Goal: Task Accomplishment & Management: Complete application form

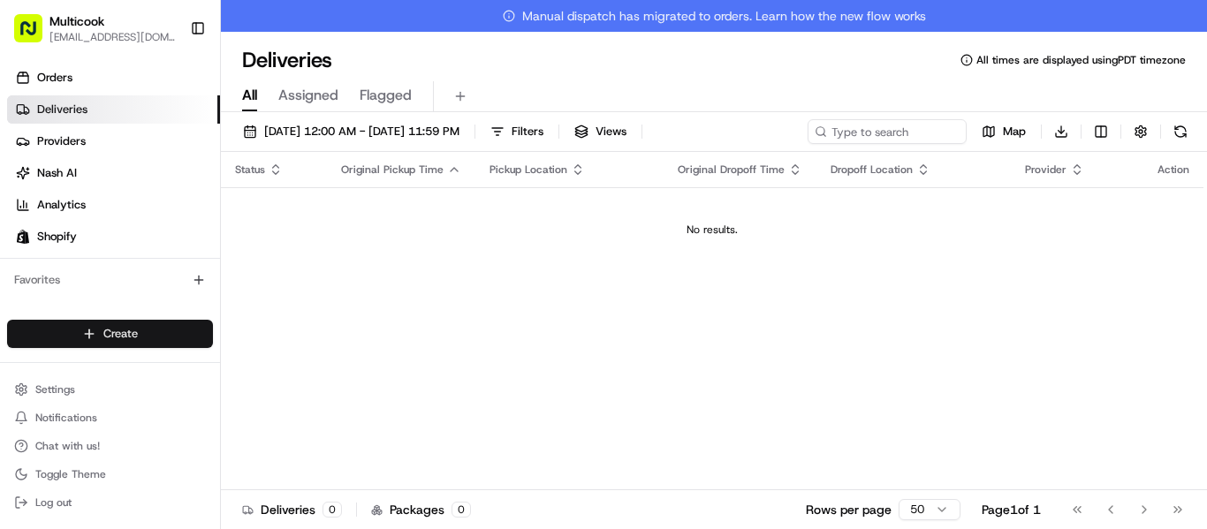
click at [183, 343] on html "Multicook [EMAIL_ADDRESS][DOMAIN_NAME] Toggle Sidebar Orders Deliveries Provide…" at bounding box center [603, 264] width 1207 height 529
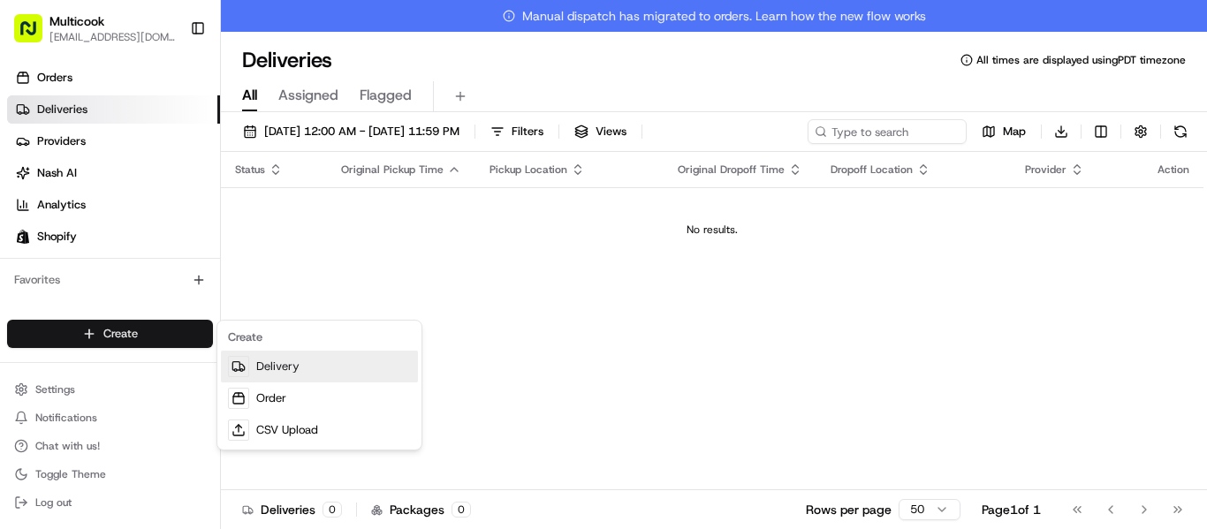
click at [318, 356] on link "Delivery" at bounding box center [319, 367] width 197 height 32
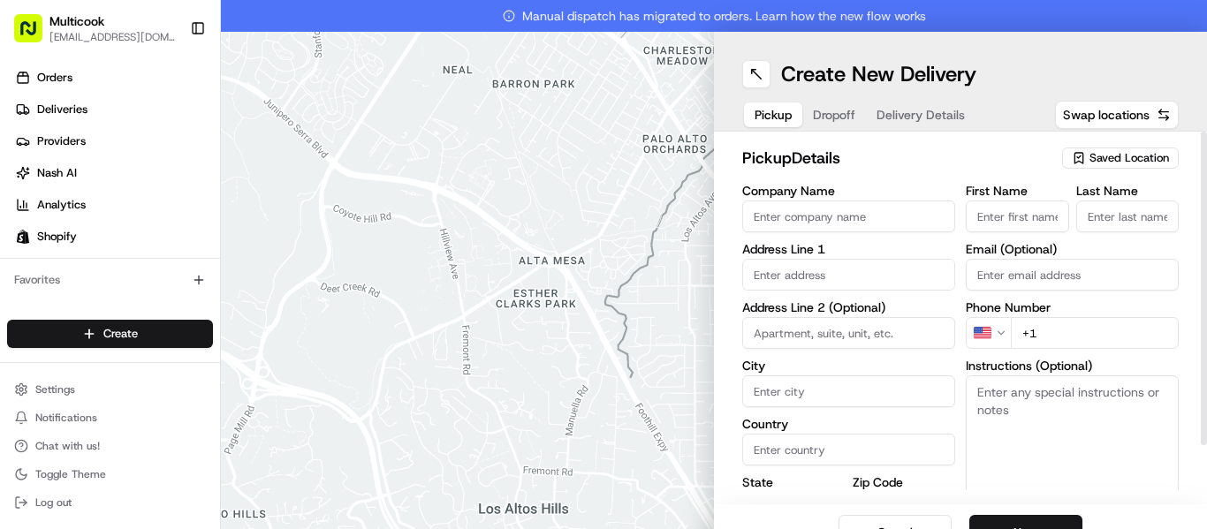
click at [1129, 169] on button "Saved Location" at bounding box center [1120, 158] width 117 height 25
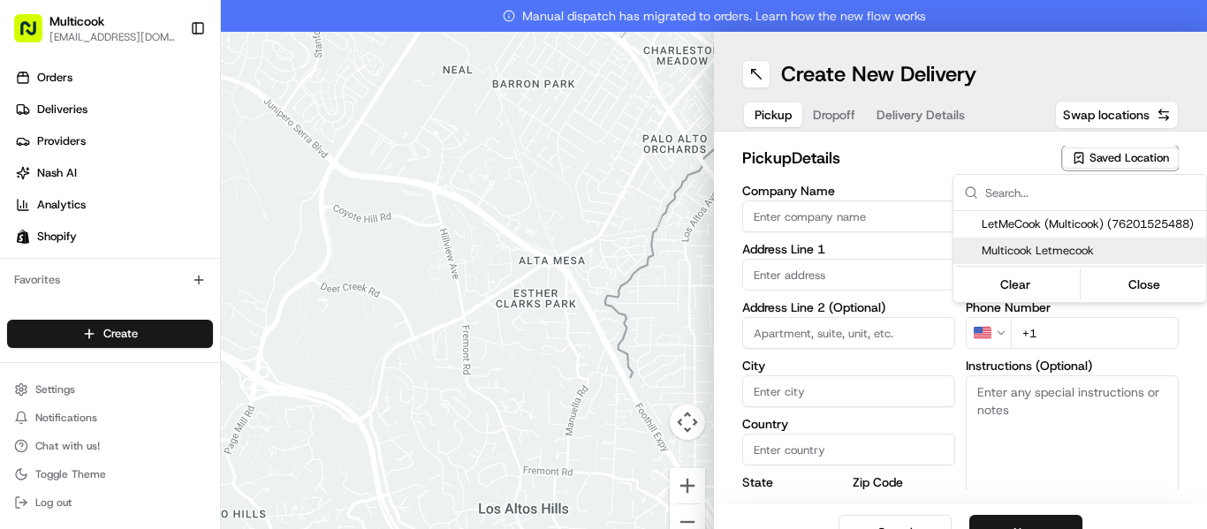
click at [1094, 250] on span "Multicook Letmecook" at bounding box center [1089, 251] width 217 height 16
type input "Multicook Letmecook"
type input "[STREET_ADDRESS]"
type input "[GEOGRAPHIC_DATA]"
type input "US"
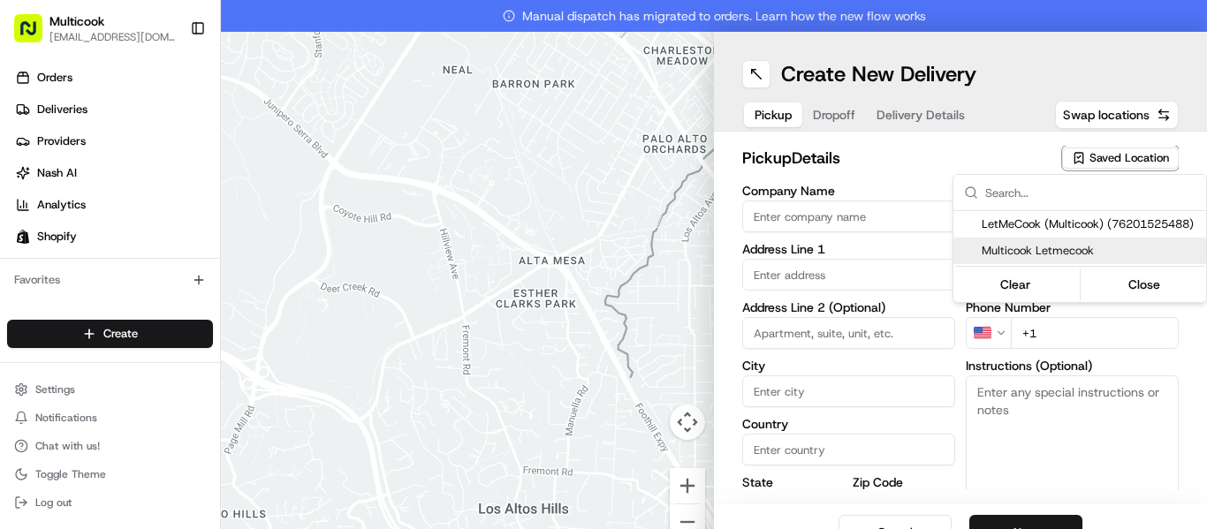
type input "CA"
type input "91423"
type input "[PERSON_NAME]"
type input "Nikityuk"
type input "[EMAIL_ADDRESS][DOMAIN_NAME]"
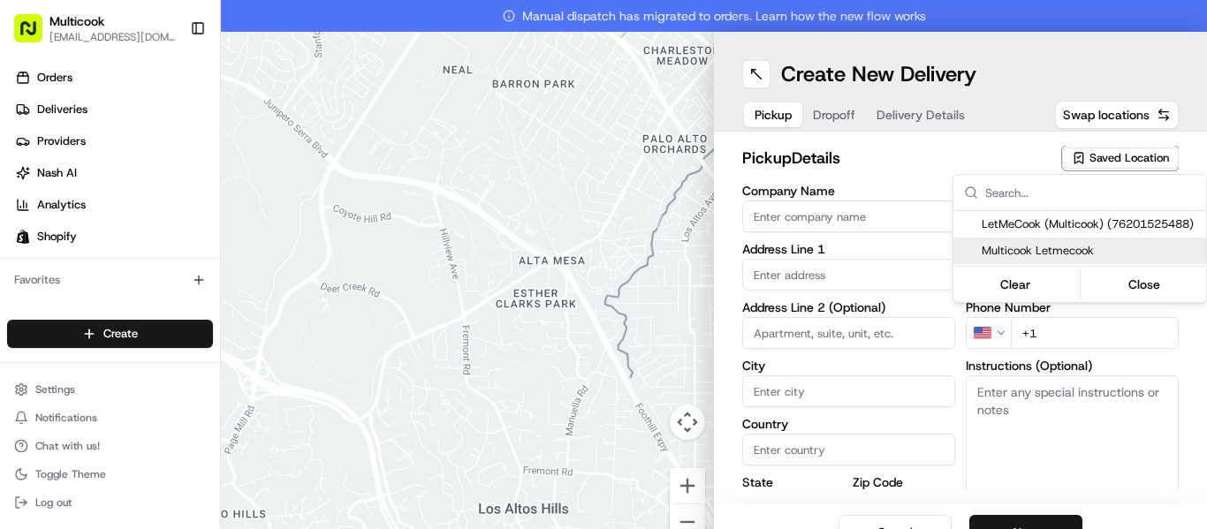
type input "[PHONE_NUMBER]"
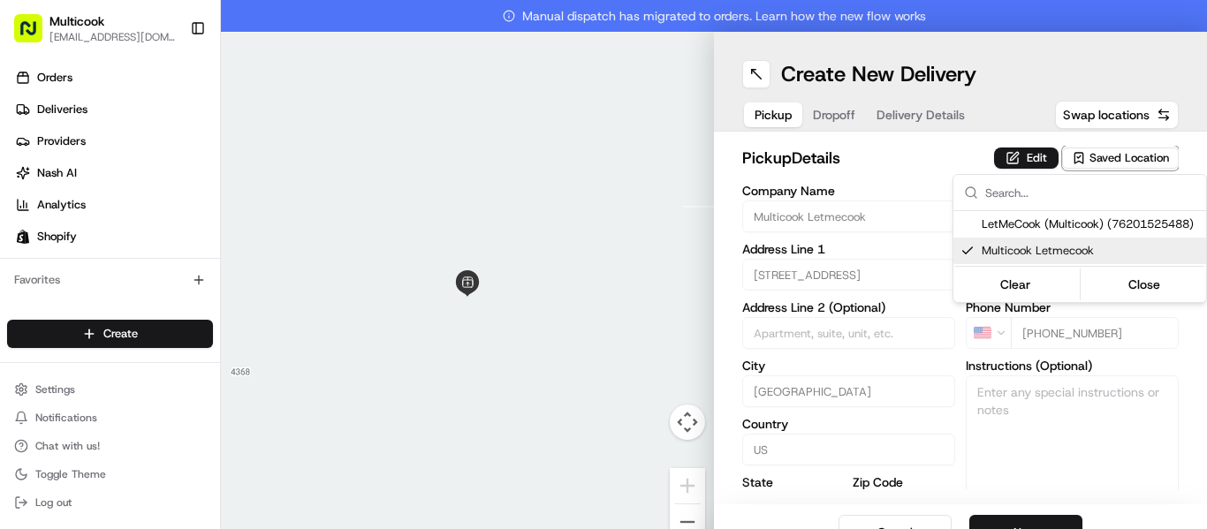
click at [1025, 523] on html "Multicook [EMAIL_ADDRESS][DOMAIN_NAME] Toggle Sidebar Orders Deliveries Provide…" at bounding box center [603, 264] width 1207 height 529
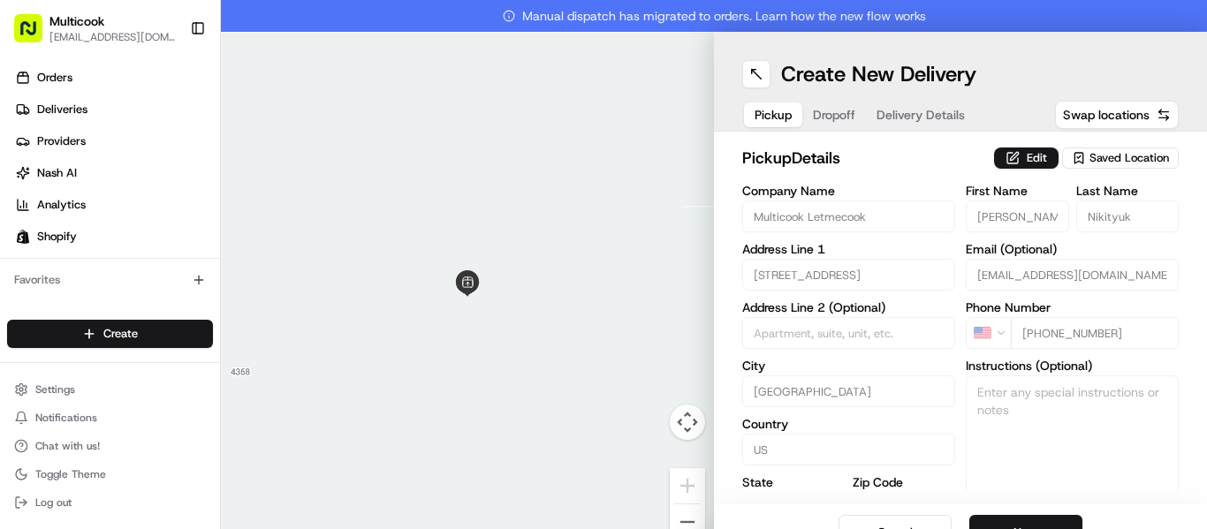
click at [1025, 523] on button "Next" at bounding box center [1025, 532] width 113 height 35
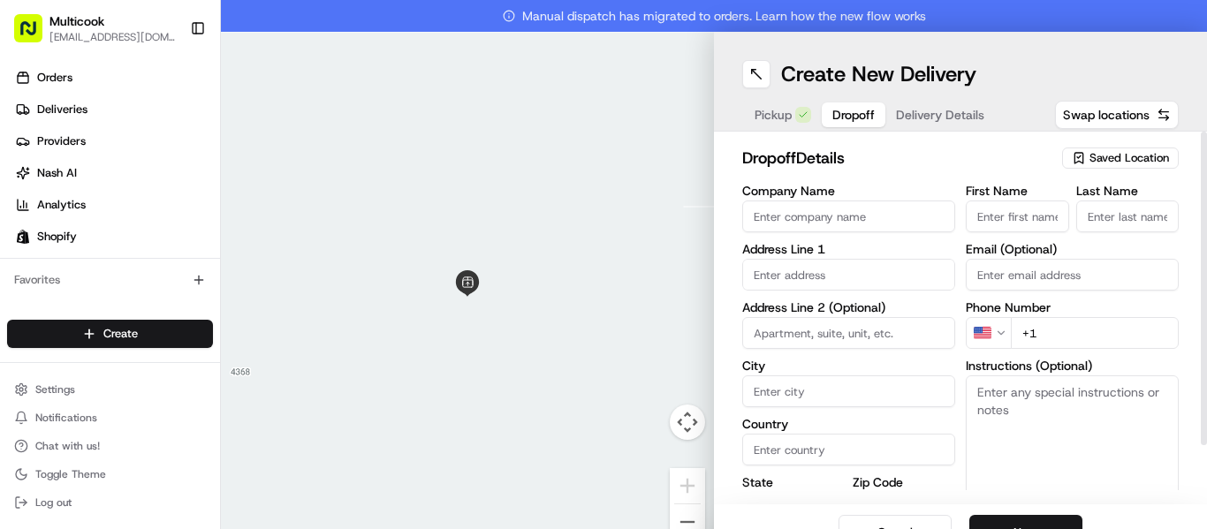
click at [1009, 216] on input "First Name" at bounding box center [1016, 217] width 103 height 32
paste input "[PERSON_NAME]"
click at [1023, 216] on input "[PERSON_NAME]" at bounding box center [1016, 217] width 103 height 32
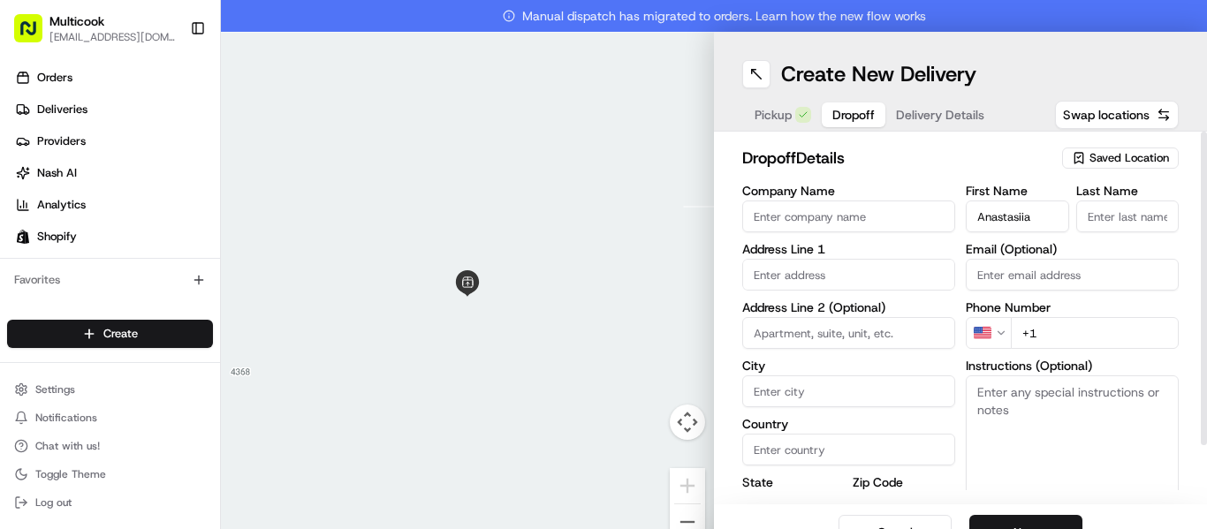
scroll to position [0, 0]
type input "Anastasiia"
click at [1133, 216] on input "Last Name" at bounding box center [1127, 217] width 103 height 32
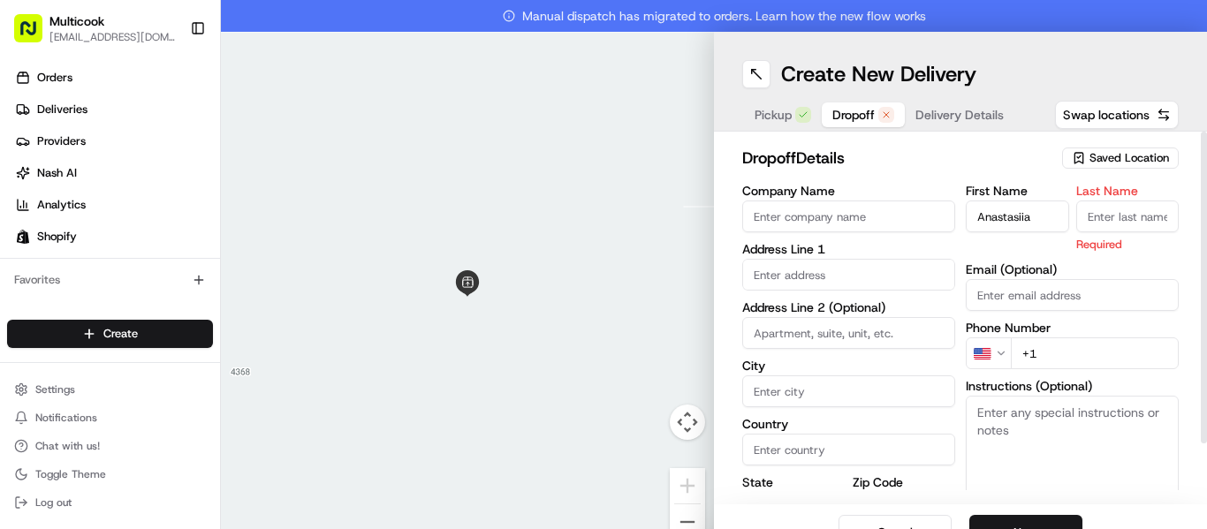
paste input "Savina"
type input "Savina"
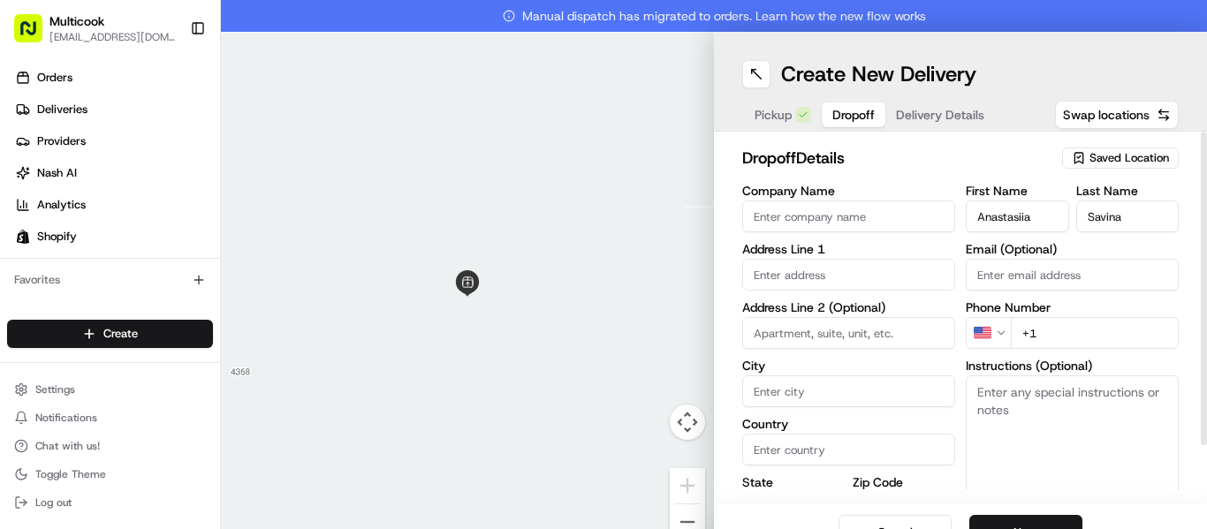
click at [1116, 325] on input "+1" at bounding box center [1094, 333] width 168 height 32
paste input "[PHONE_NUMBER]"
type input "[PHONE_NUMBER]"
click at [784, 269] on input "text" at bounding box center [848, 275] width 213 height 32
paste input "[STREET_ADDRESS][PERSON_NAME]"
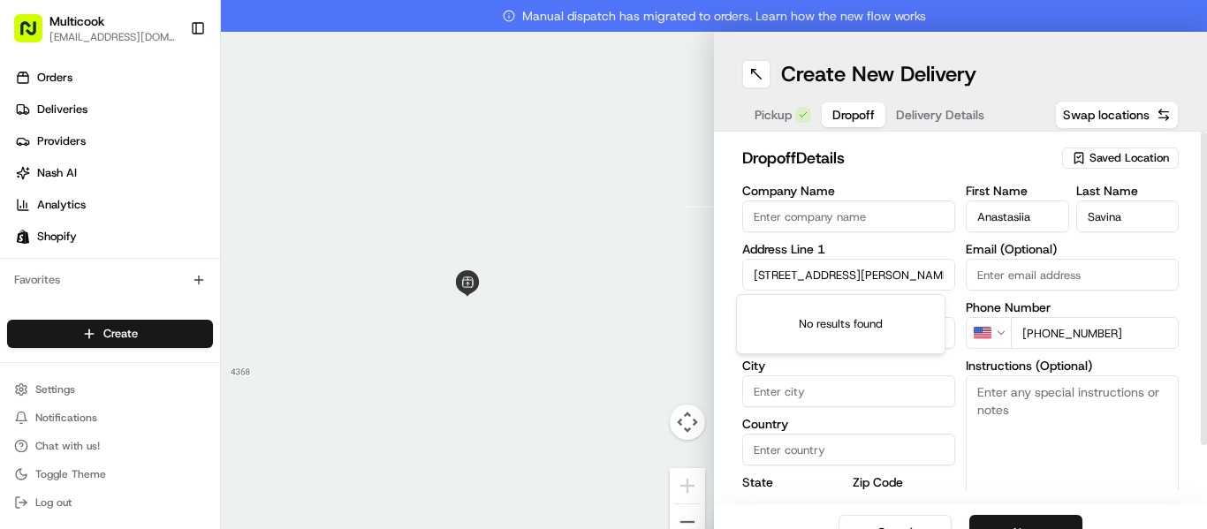
scroll to position [0, 104]
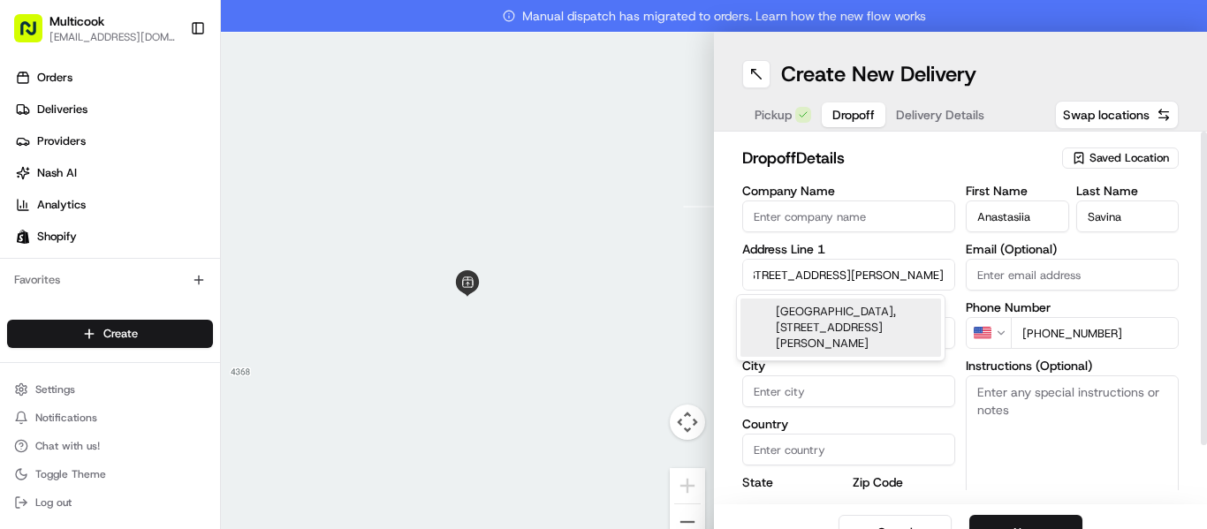
click at [872, 333] on div "[GEOGRAPHIC_DATA], [STREET_ADDRESS][PERSON_NAME]" at bounding box center [840, 328] width 201 height 58
type input "[GEOGRAPHIC_DATA][STREET_ADDRESS][PERSON_NAME][GEOGRAPHIC_DATA]"
type input "p314"
type input "[GEOGRAPHIC_DATA]"
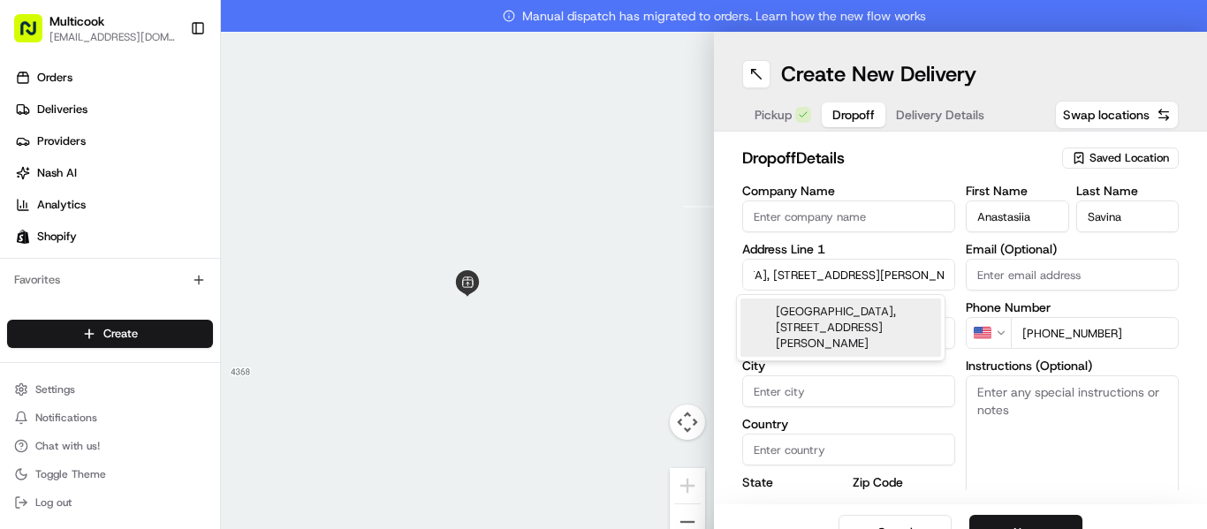
type input "CA"
type input "90068"
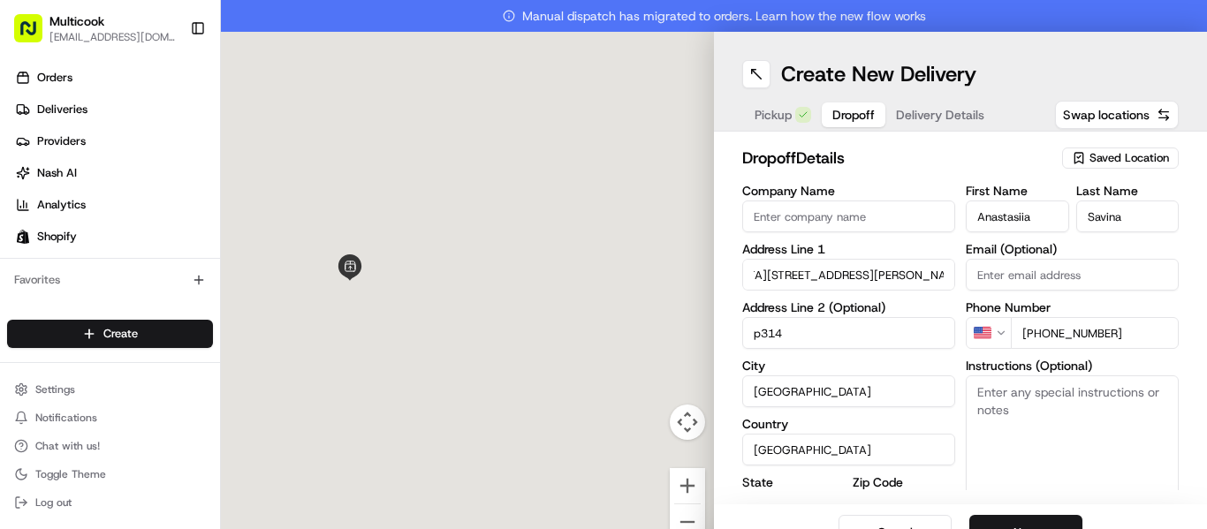
type input "[STREET_ADDRESS][PERSON_NAME]"
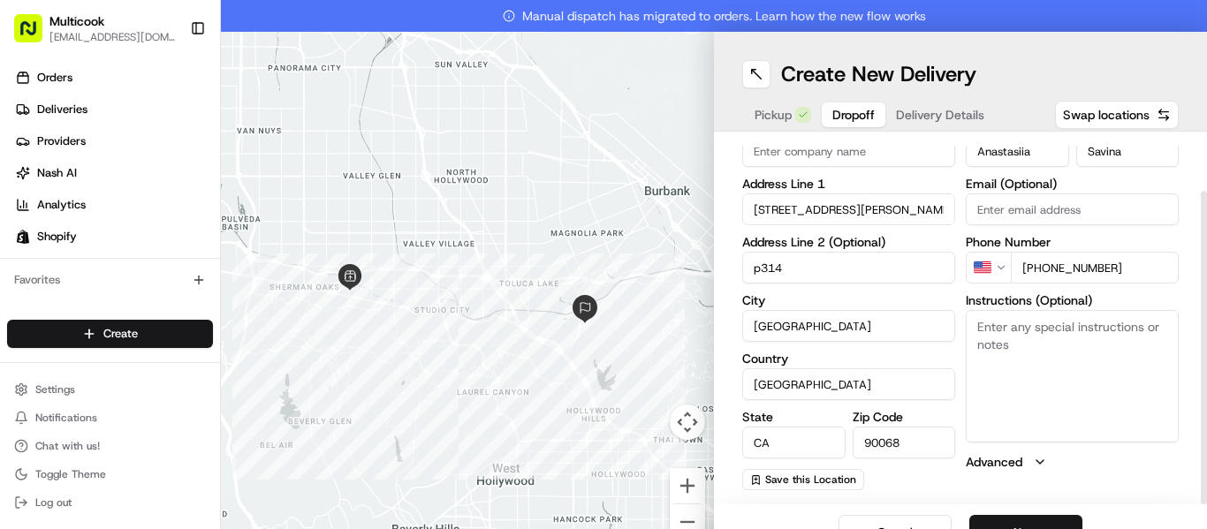
scroll to position [32, 0]
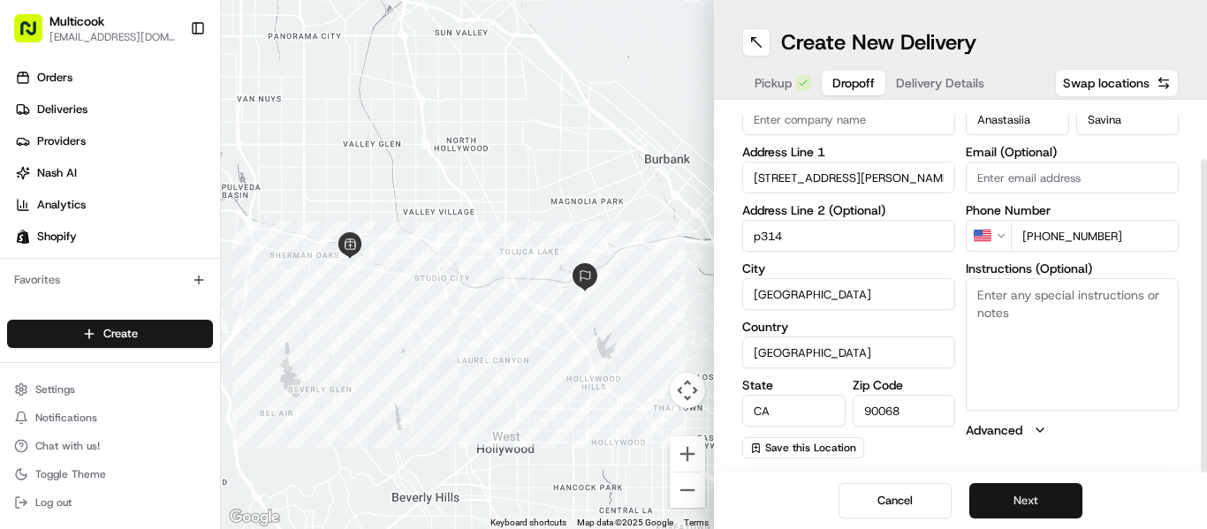
click at [1033, 503] on button "Next" at bounding box center [1025, 500] width 113 height 35
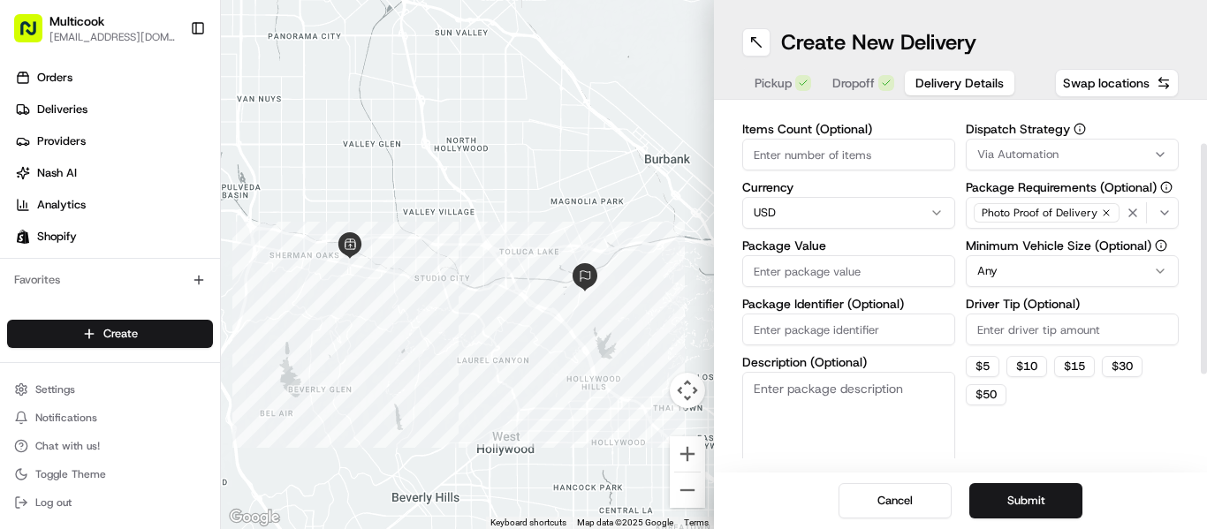
drag, startPoint x: 766, startPoint y: 149, endPoint x: 822, endPoint y: 197, distance: 74.0
click at [768, 152] on input "Items Count (Optional)" at bounding box center [848, 155] width 213 height 32
type input "2"
click at [793, 269] on input "Package Value" at bounding box center [848, 271] width 213 height 32
type input "108"
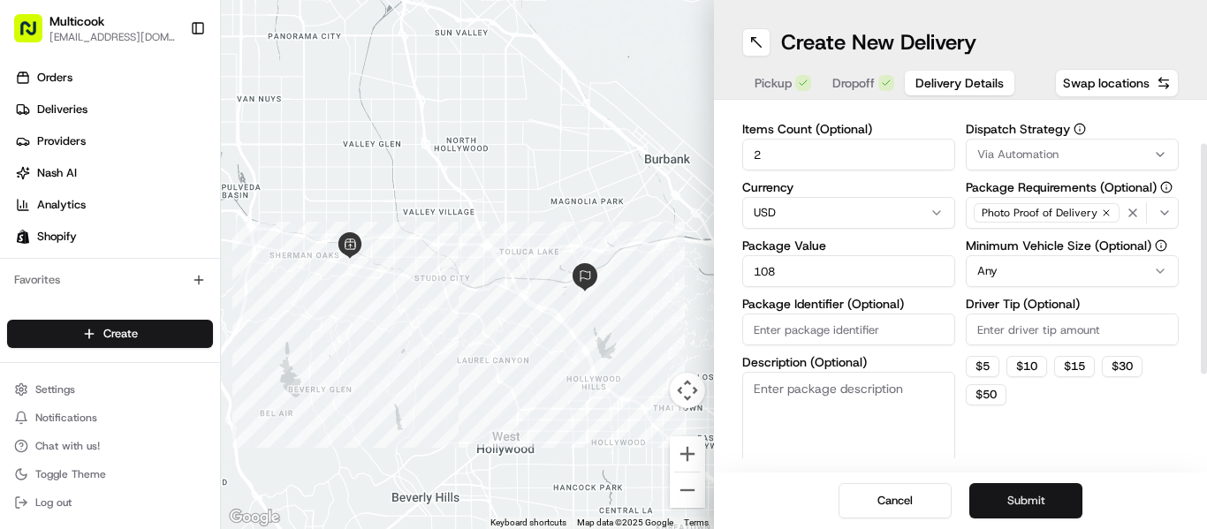
click at [1020, 499] on button "Submit" at bounding box center [1025, 500] width 113 height 35
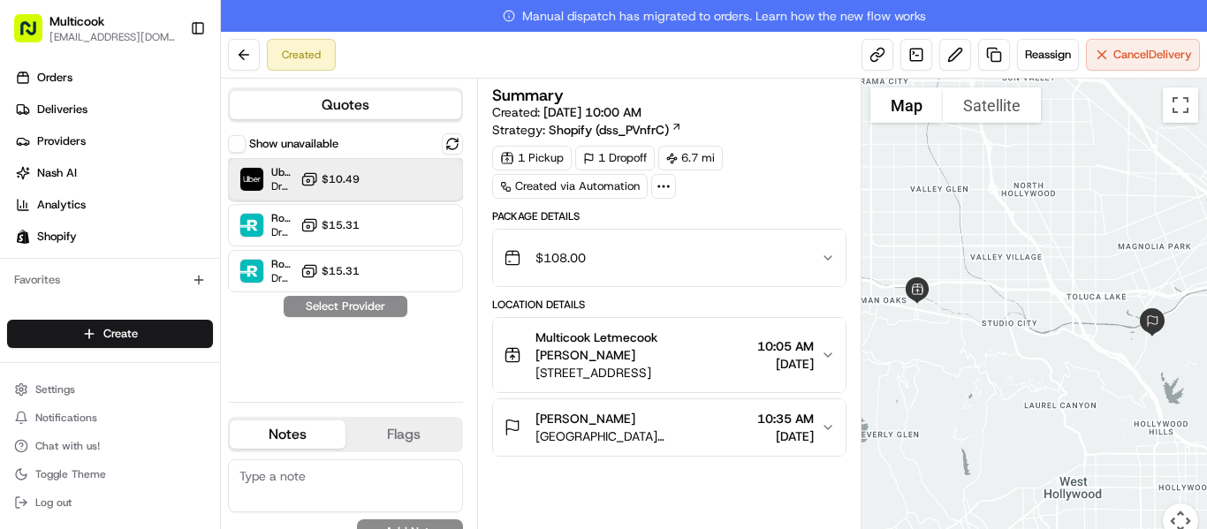
click at [398, 189] on div at bounding box center [408, 179] width 21 height 21
click at [366, 302] on button "Assign Provider" at bounding box center [345, 306] width 125 height 21
click at [820, 440] on div "[PERSON_NAME] [GEOGRAPHIC_DATA], [STREET_ADDRESS][PERSON_NAME] 10:35 AM [DATE]" at bounding box center [661, 427] width 317 height 35
